Goal: Task Accomplishment & Management: Manage account settings

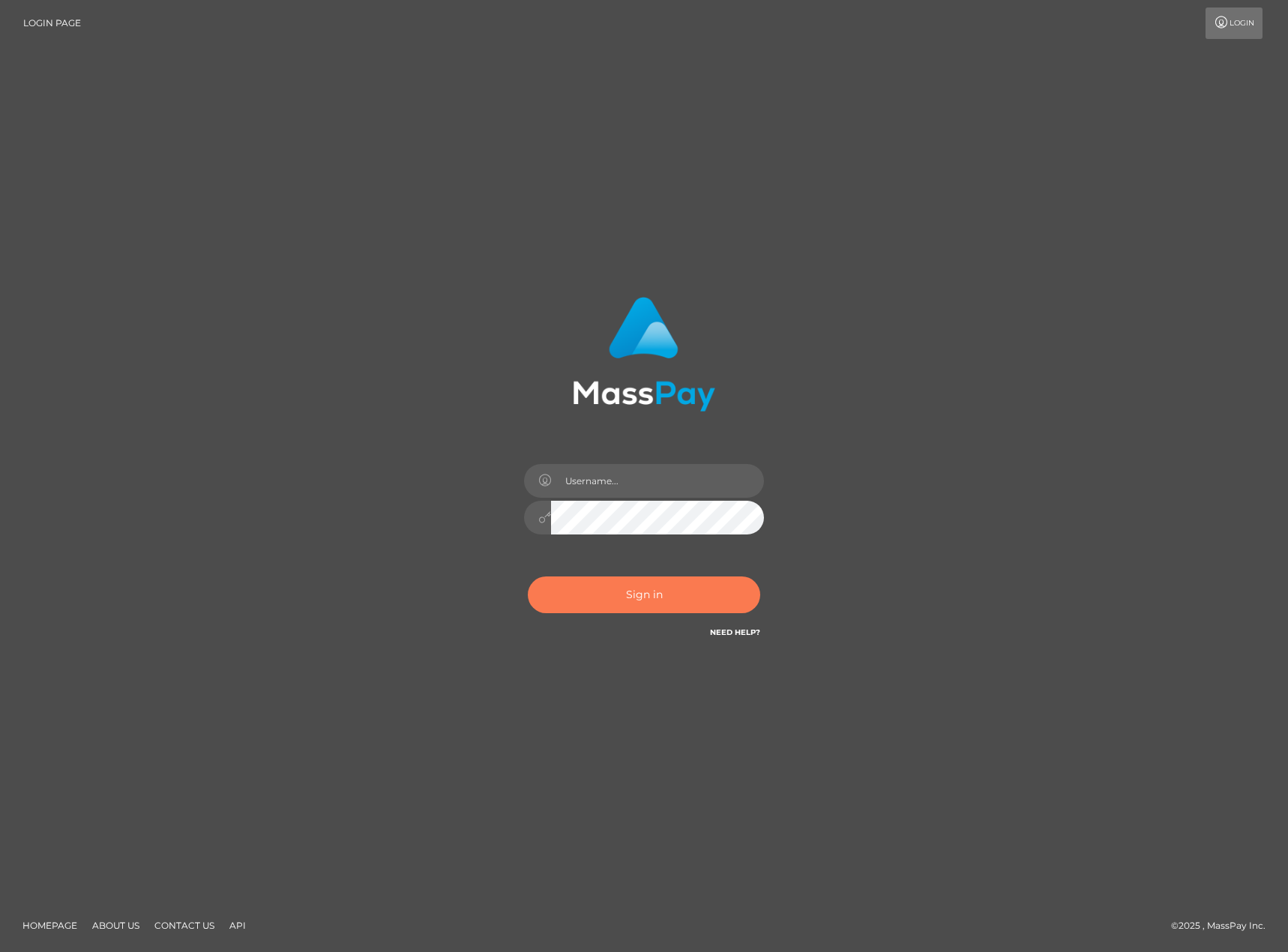
click at [631, 594] on button "Sign in" at bounding box center [644, 595] width 232 height 37
click at [634, 499] on div at bounding box center [644, 511] width 262 height 115
click at [634, 483] on input "text" at bounding box center [657, 480] width 213 height 34
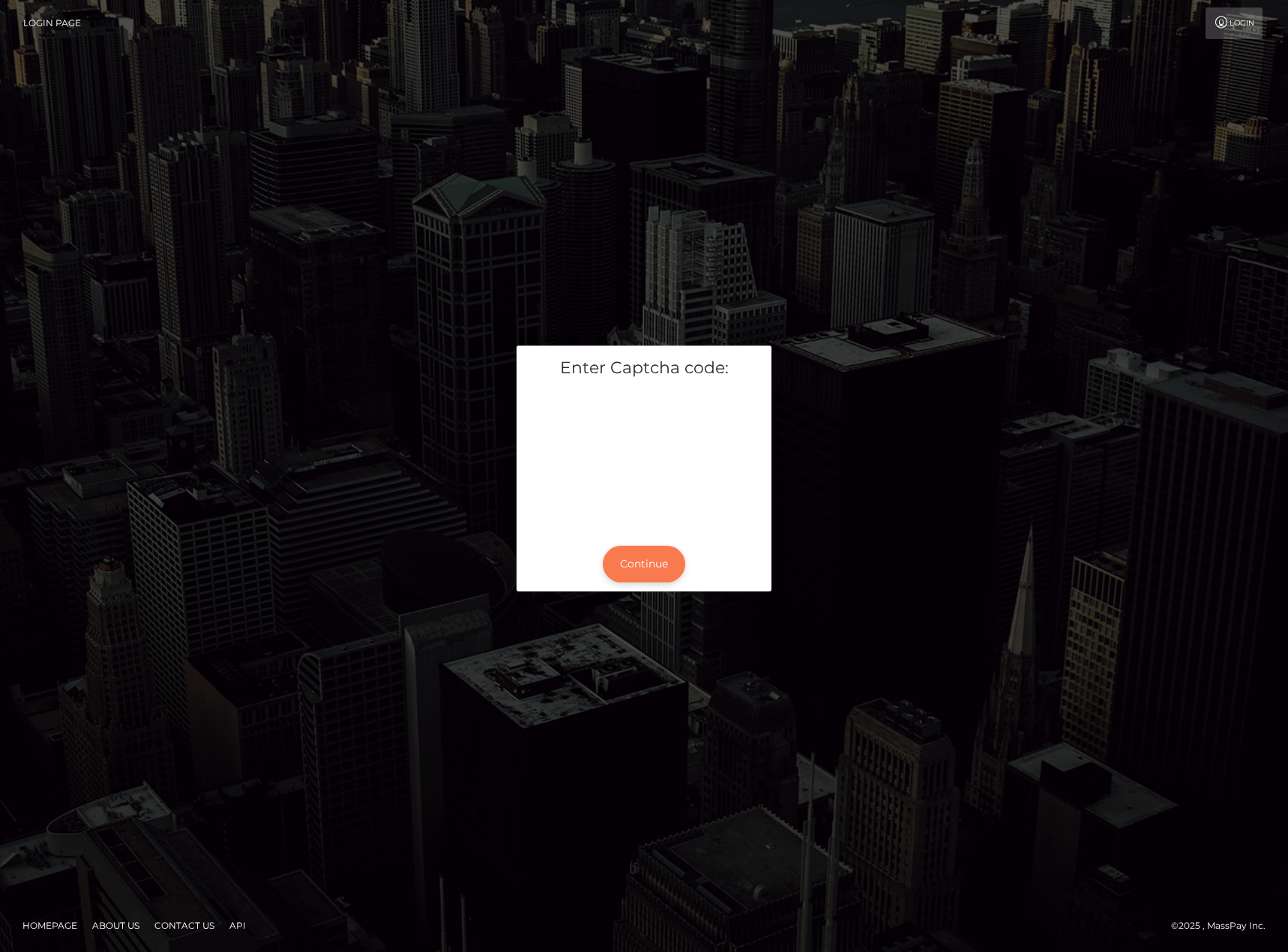
click at [659, 564] on button "Continue" at bounding box center [644, 564] width 83 height 37
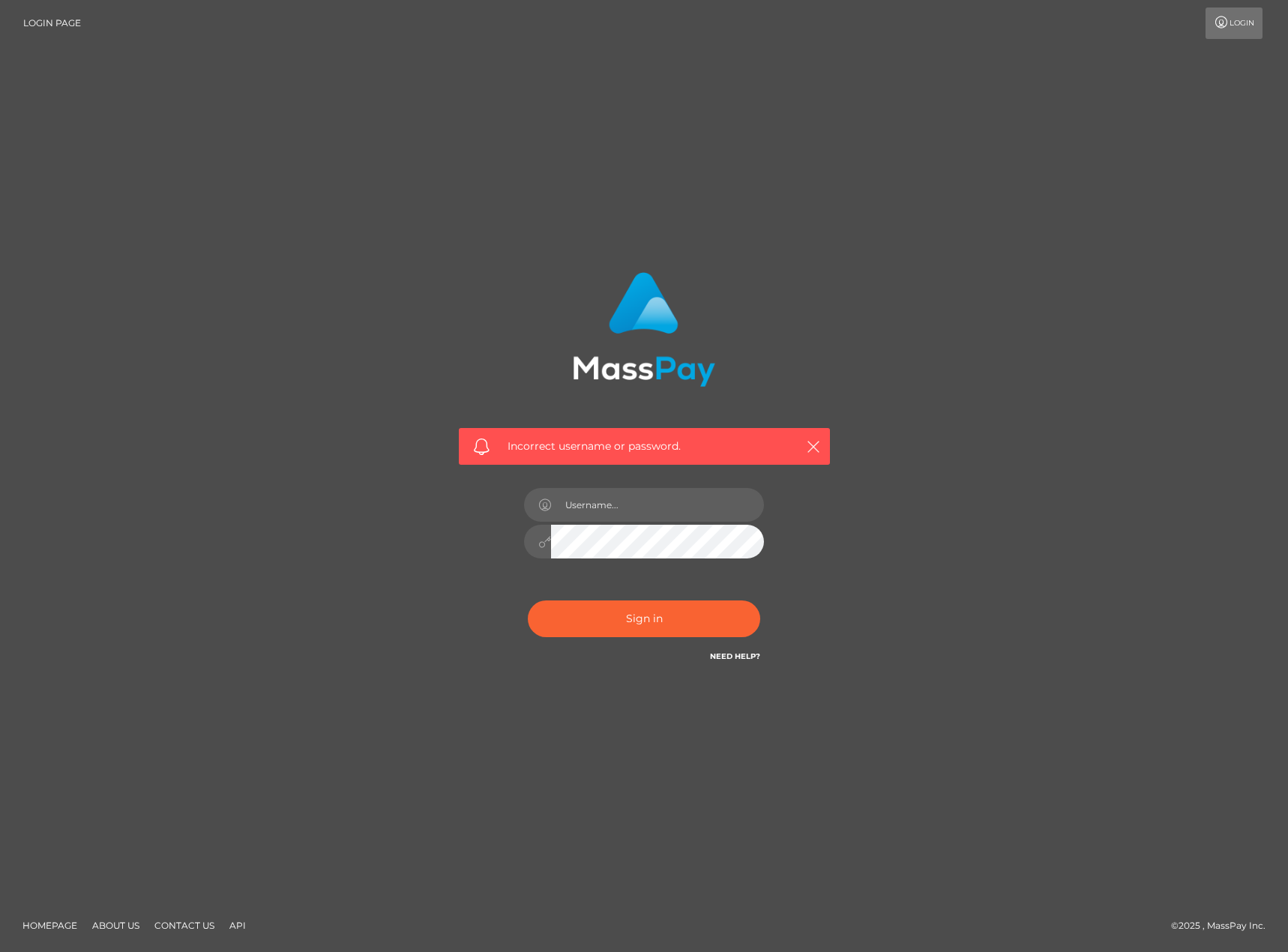
click at [38, 21] on link "Login Page" at bounding box center [52, 23] width 57 height 31
